Goal: Find specific page/section: Find specific page/section

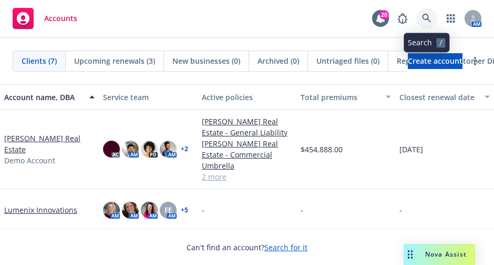
click at [433, 23] on link at bounding box center [426, 18] width 21 height 21
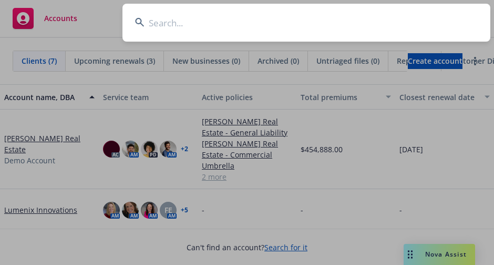
click at [206, 25] on input at bounding box center [307, 23] width 368 height 38
type input "genisa iron"
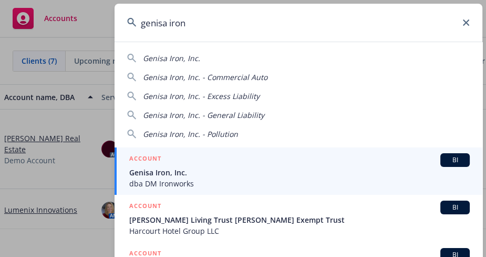
click at [205, 175] on span "Genisa Iron, Inc." at bounding box center [299, 172] width 341 height 11
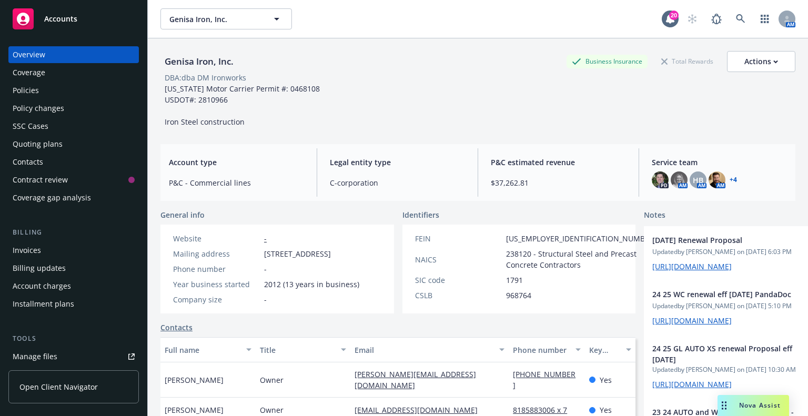
click at [439, 96] on div "Genisa Iron, Inc. Business Insurance Total Rewards Actions DBA: dba DM Ironwork…" at bounding box center [477, 89] width 635 height 76
